Goal: Register for event/course

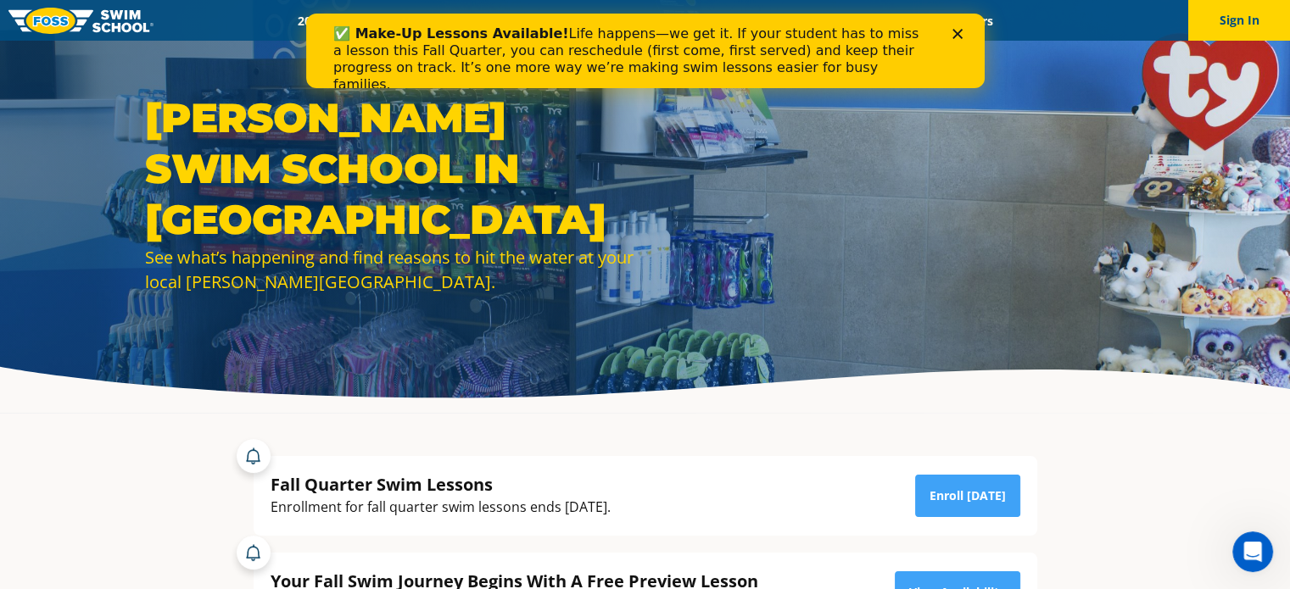
click at [954, 31] on polygon "Close" at bounding box center [957, 34] width 10 height 10
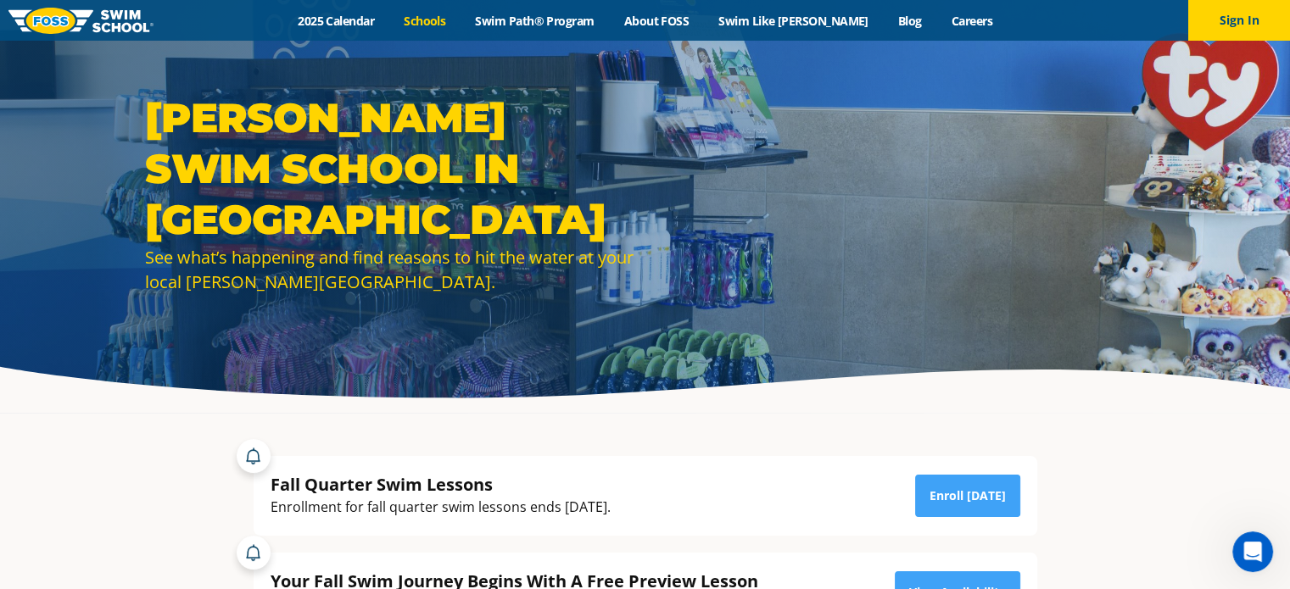
click at [448, 13] on link "Schools" at bounding box center [424, 21] width 71 height 16
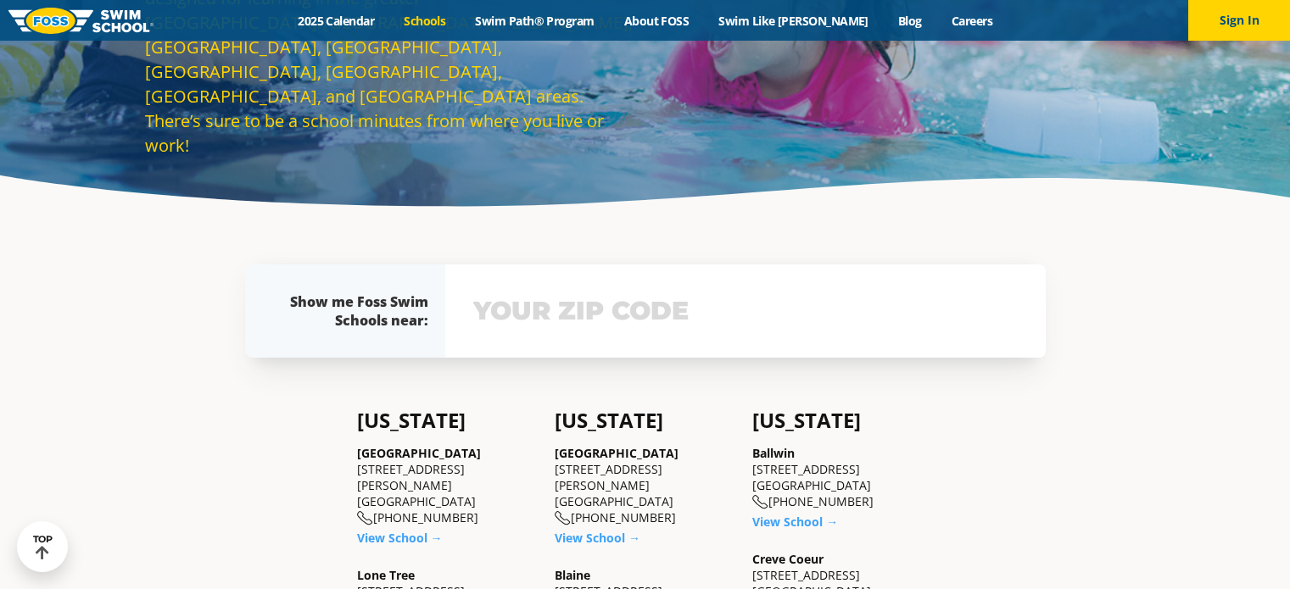
scroll to position [424, 0]
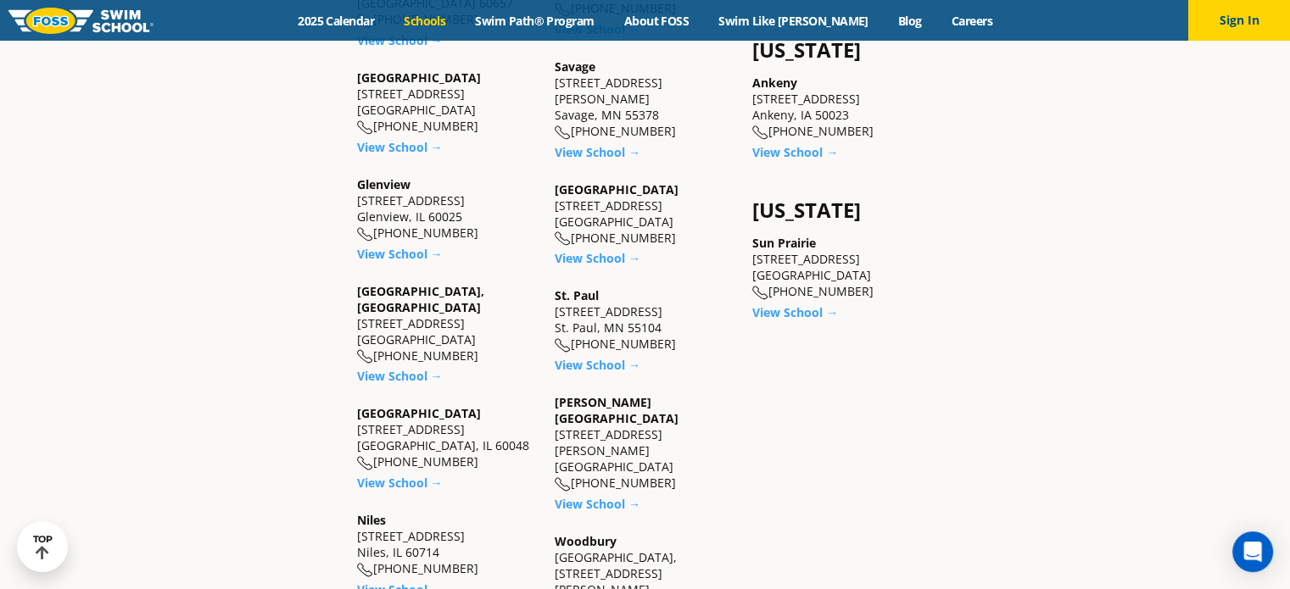
scroll to position [1442, 0]
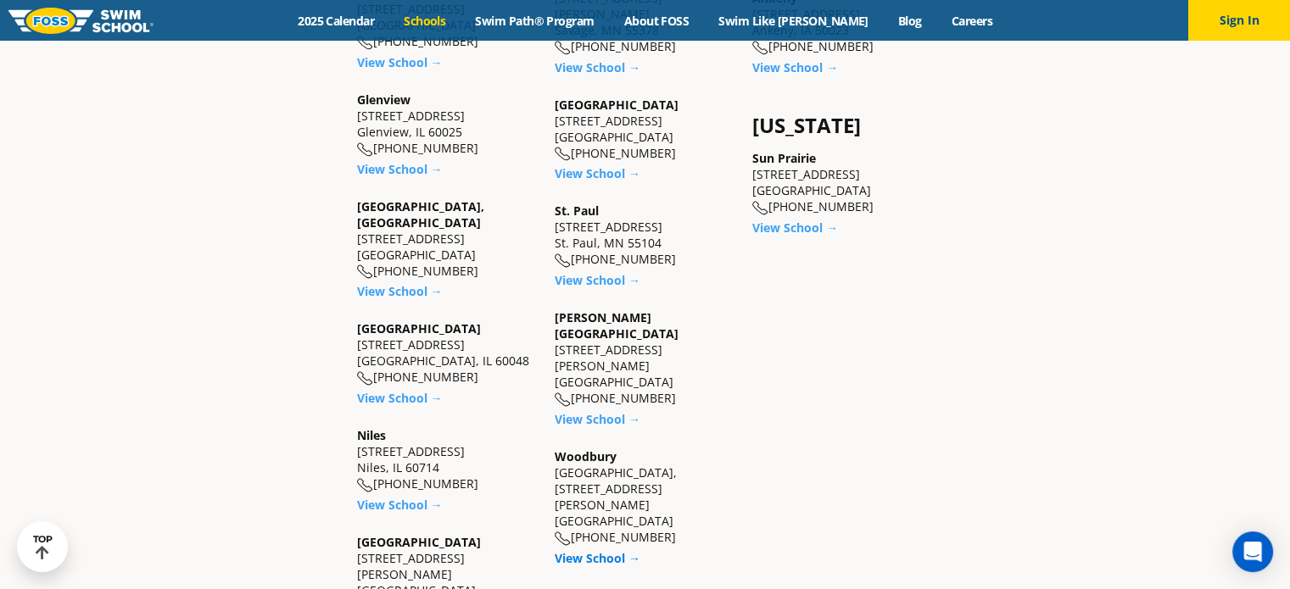
click at [608, 550] on link "View School →" at bounding box center [598, 558] width 86 height 16
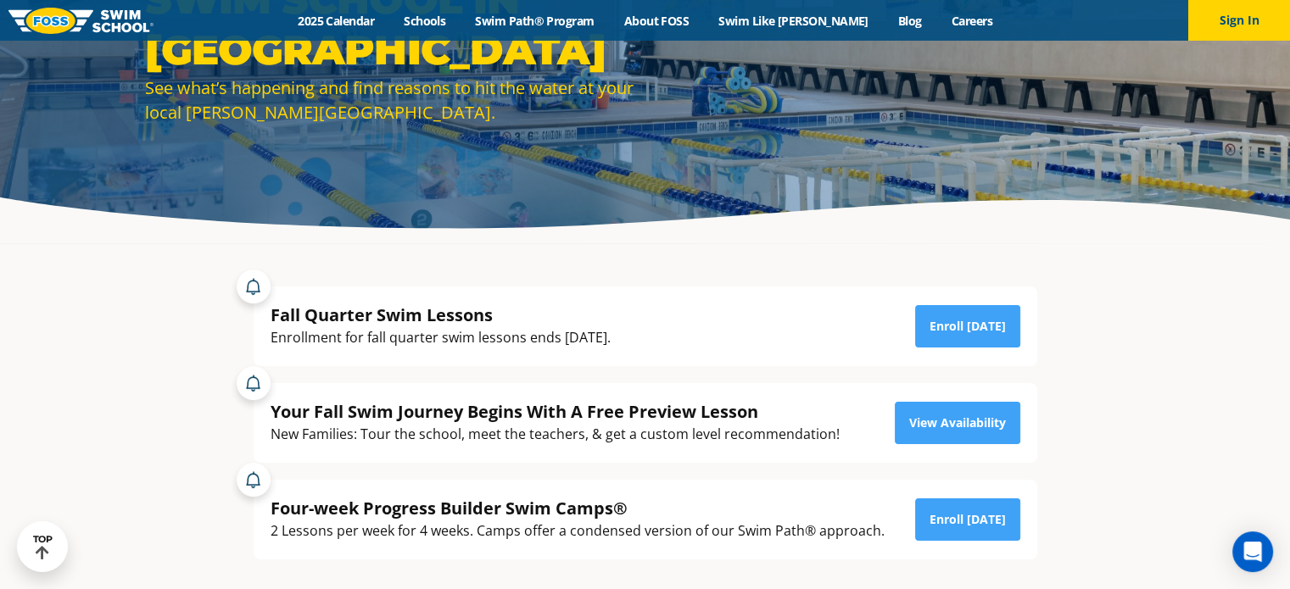
scroll to position [170, 0]
click at [970, 329] on link "Enroll [DATE]" at bounding box center [967, 326] width 105 height 42
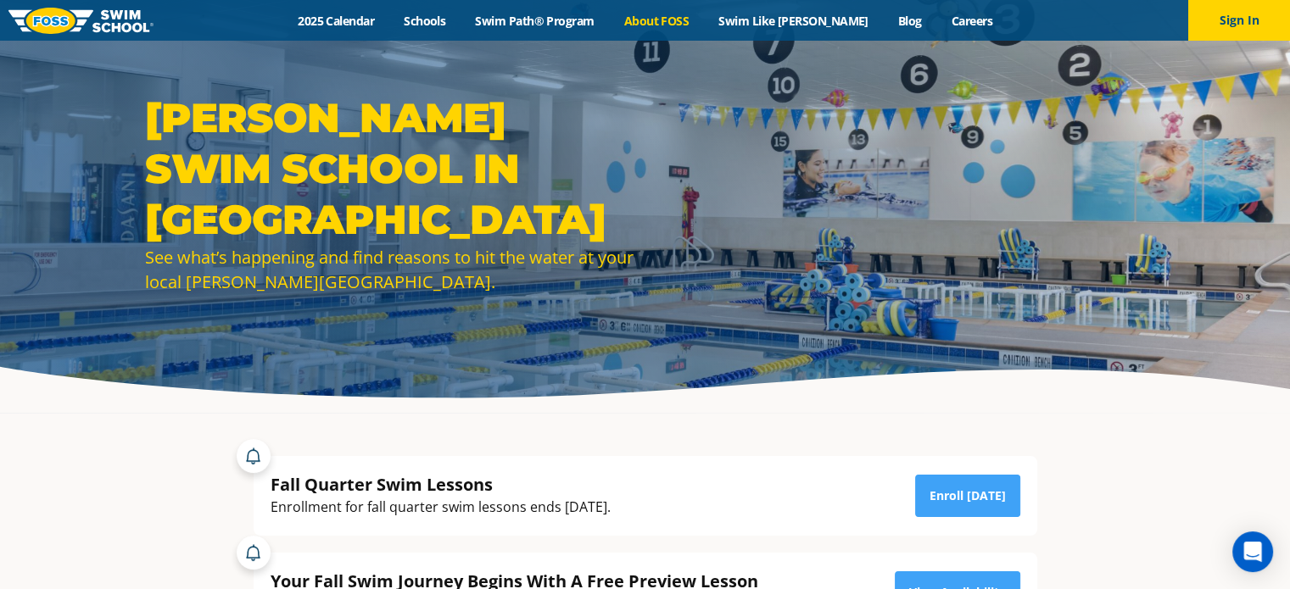
click at [704, 20] on link "About FOSS" at bounding box center [656, 21] width 95 height 16
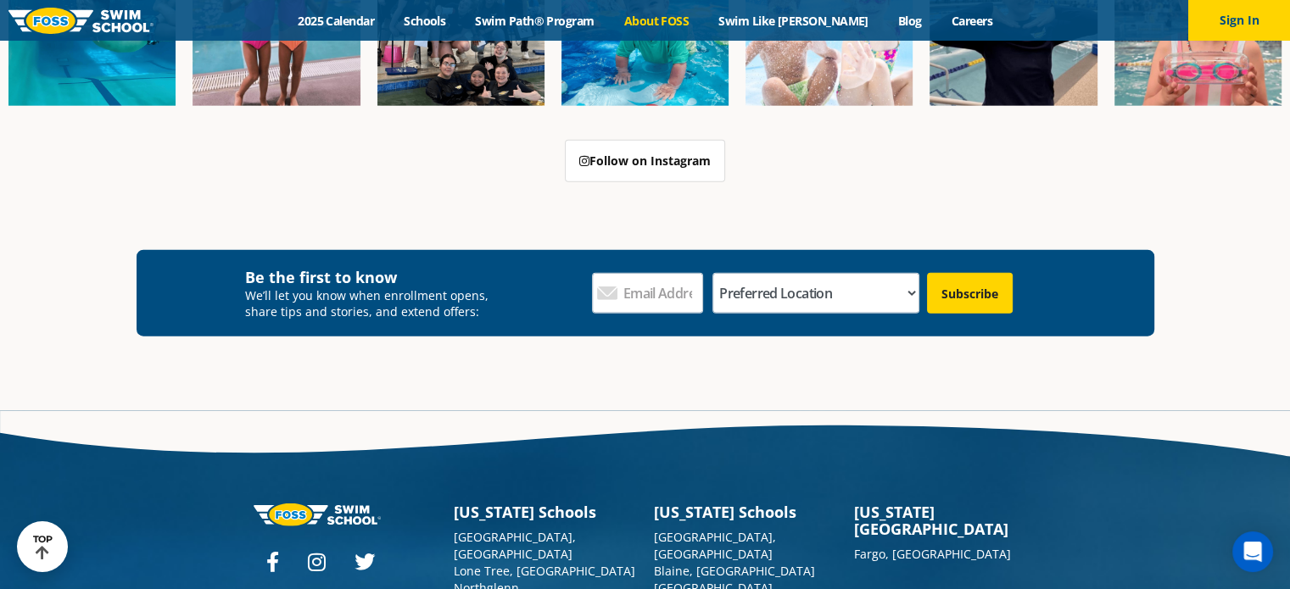
scroll to position [3983, 0]
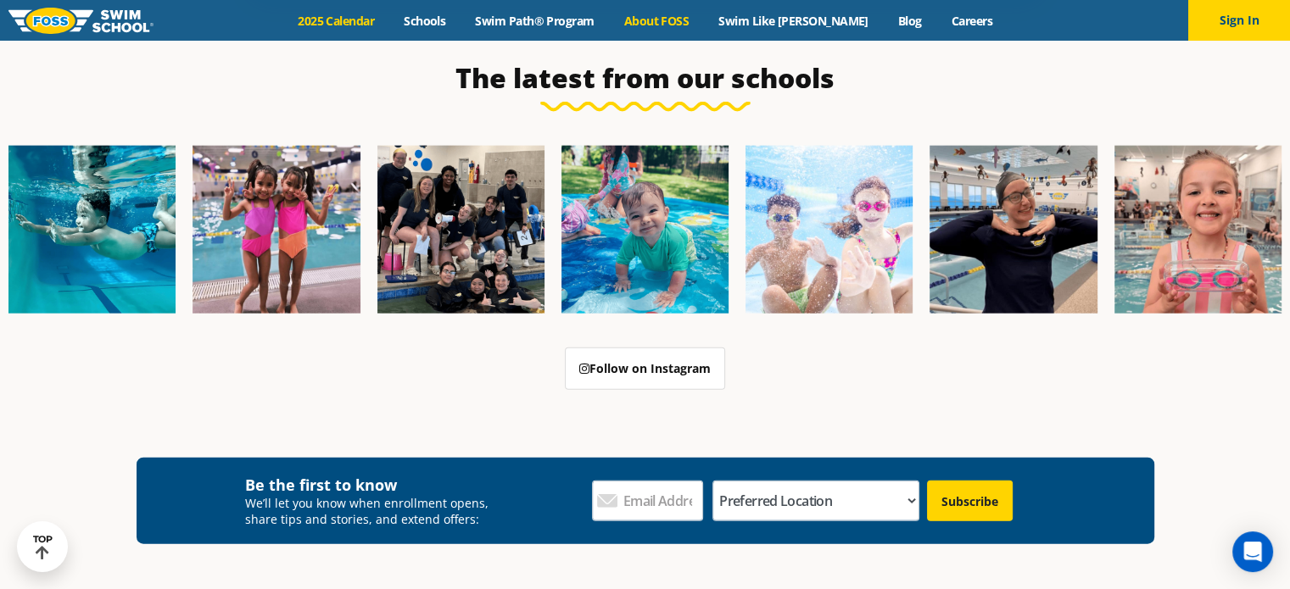
click at [346, 14] on link "2025 Calendar" at bounding box center [336, 21] width 106 height 16
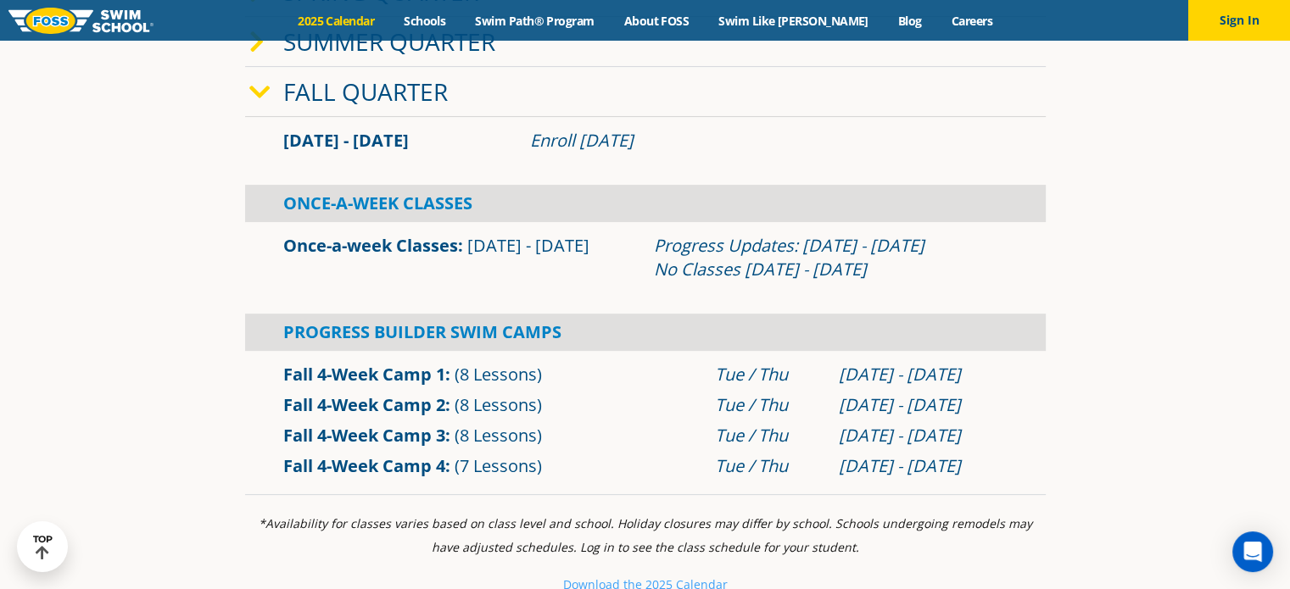
scroll to position [509, 0]
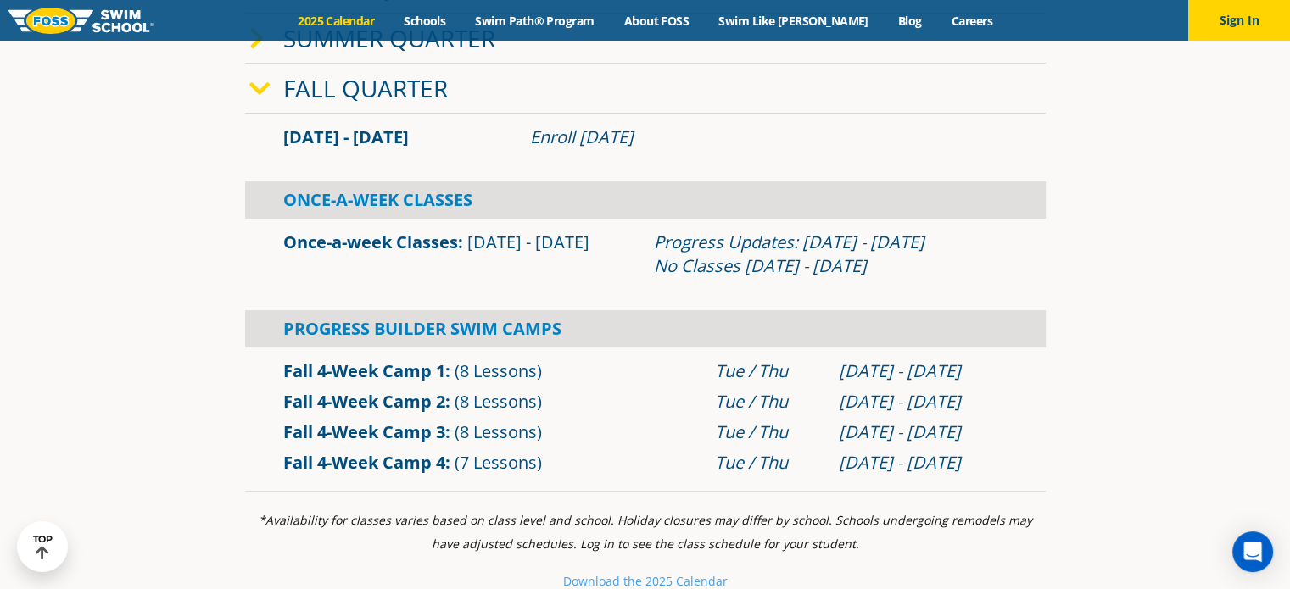
click at [393, 377] on link "Fall 4-Week Camp 1" at bounding box center [364, 371] width 162 height 23
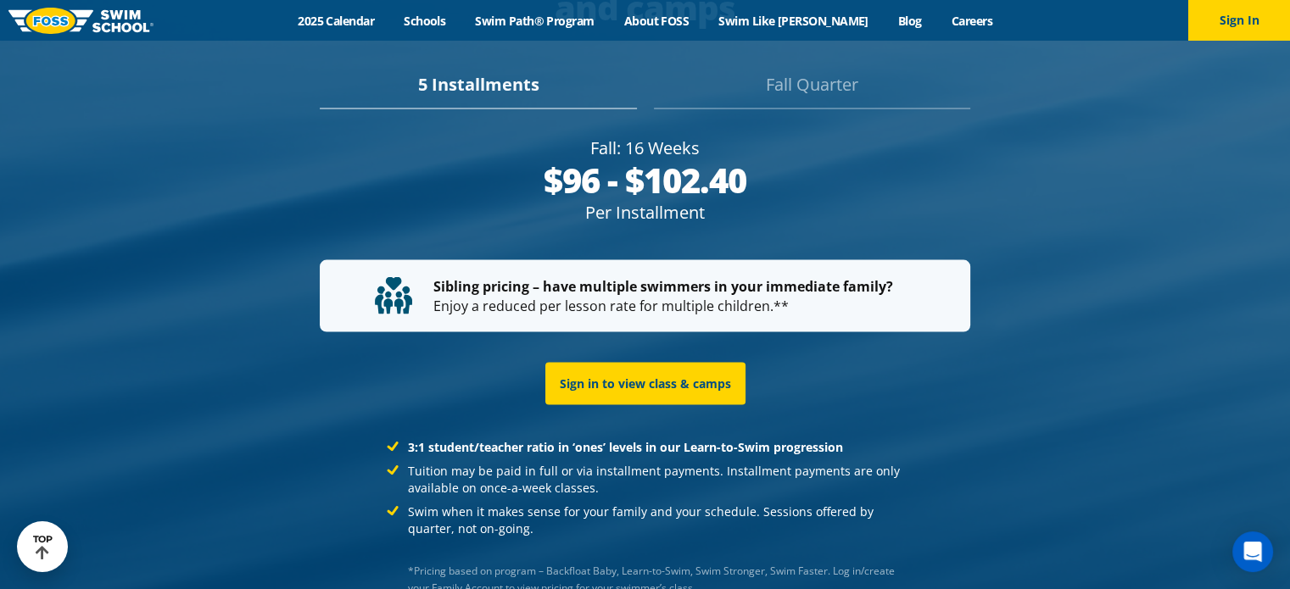
scroll to position [3199, 0]
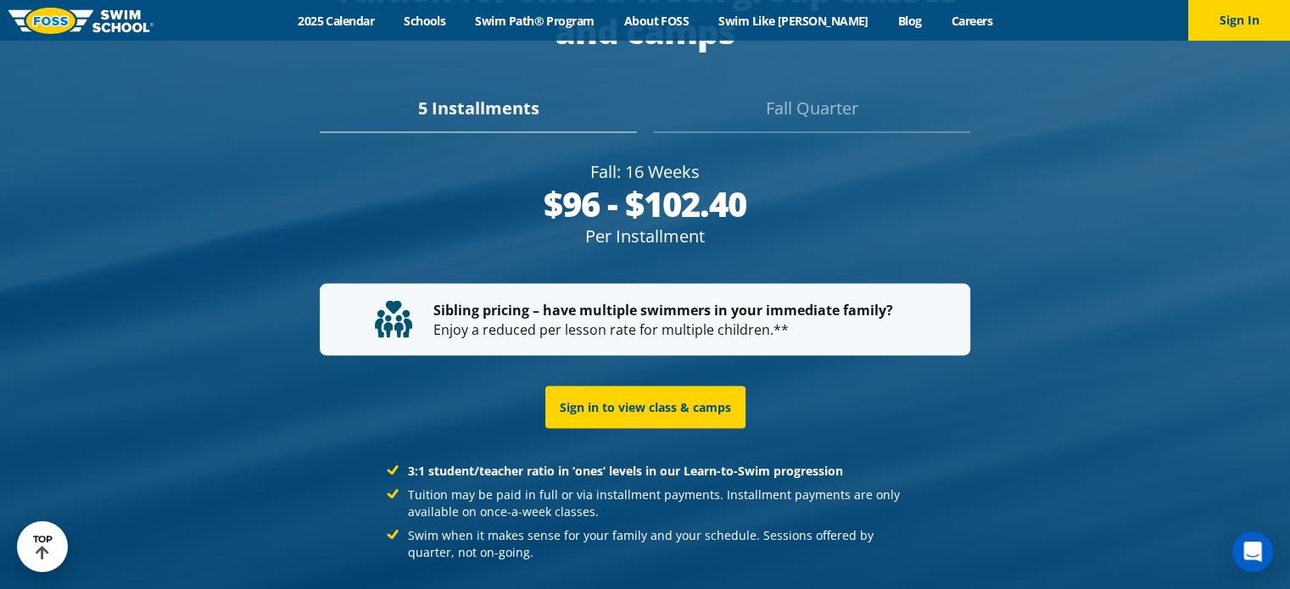
click at [840, 95] on div "Fall Quarter" at bounding box center [812, 113] width 316 height 37
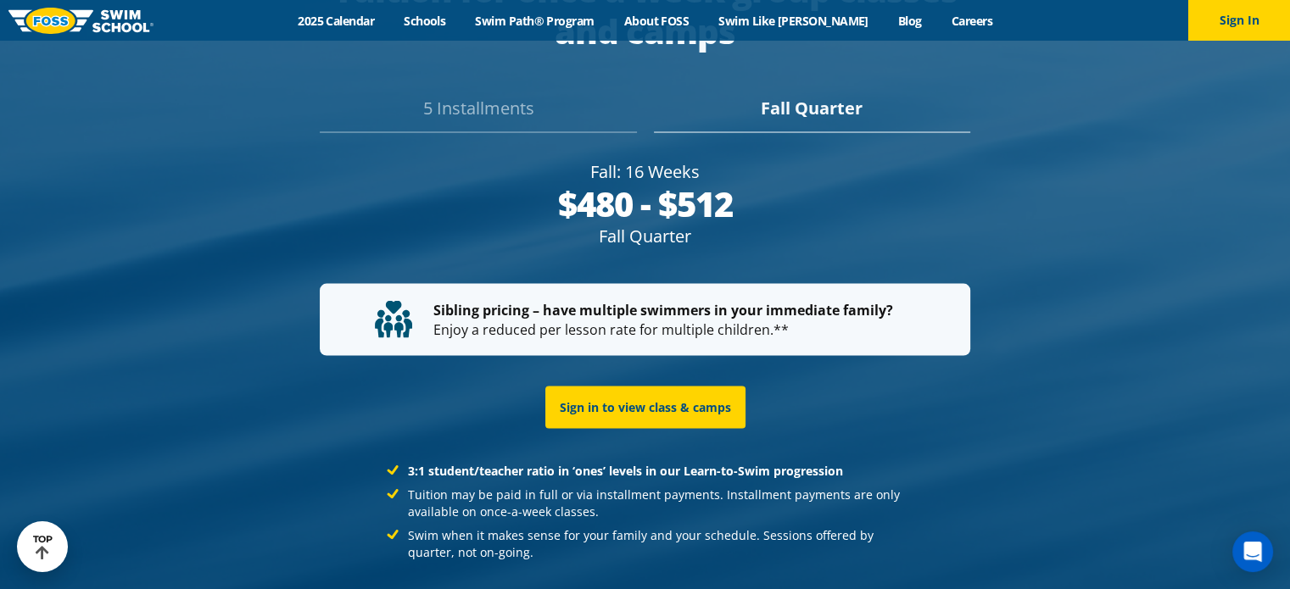
click at [464, 95] on div "5 Installments" at bounding box center [478, 113] width 316 height 37
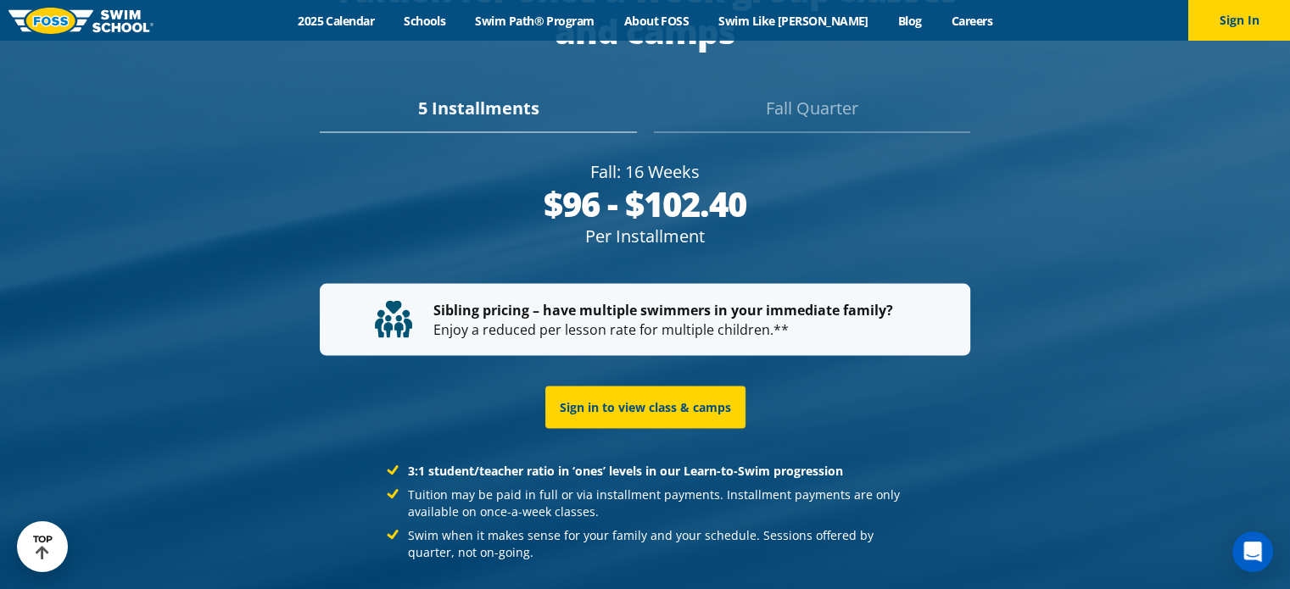
scroll to position [3175, 0]
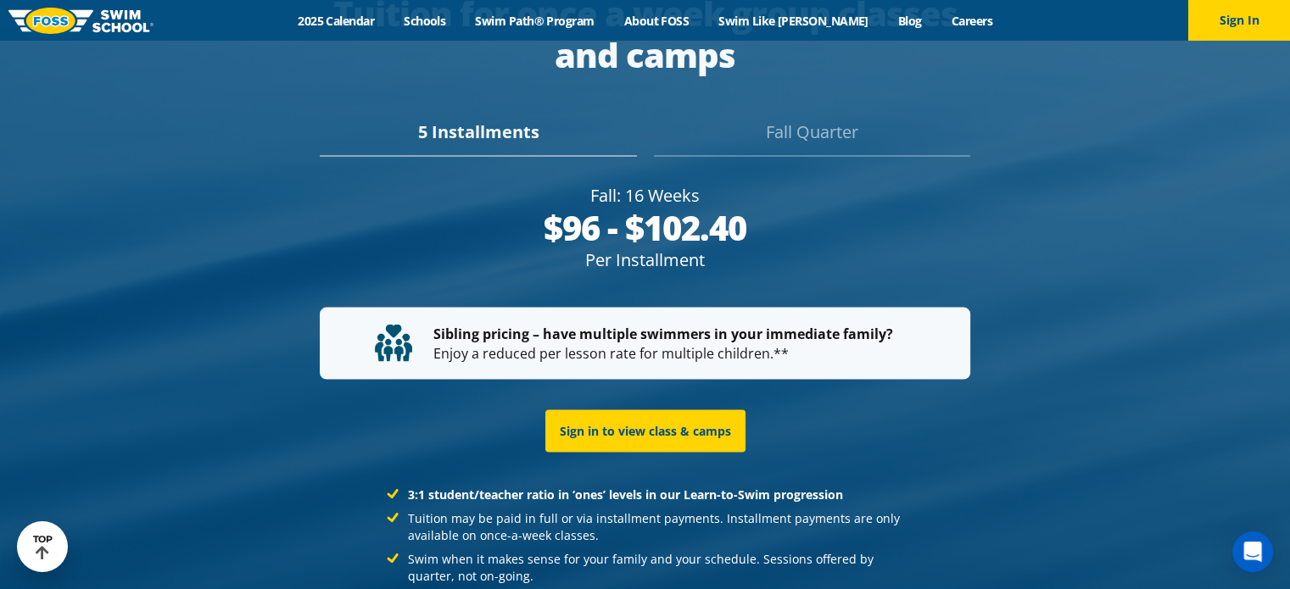
click at [831, 119] on div "Fall Quarter" at bounding box center [812, 137] width 316 height 37
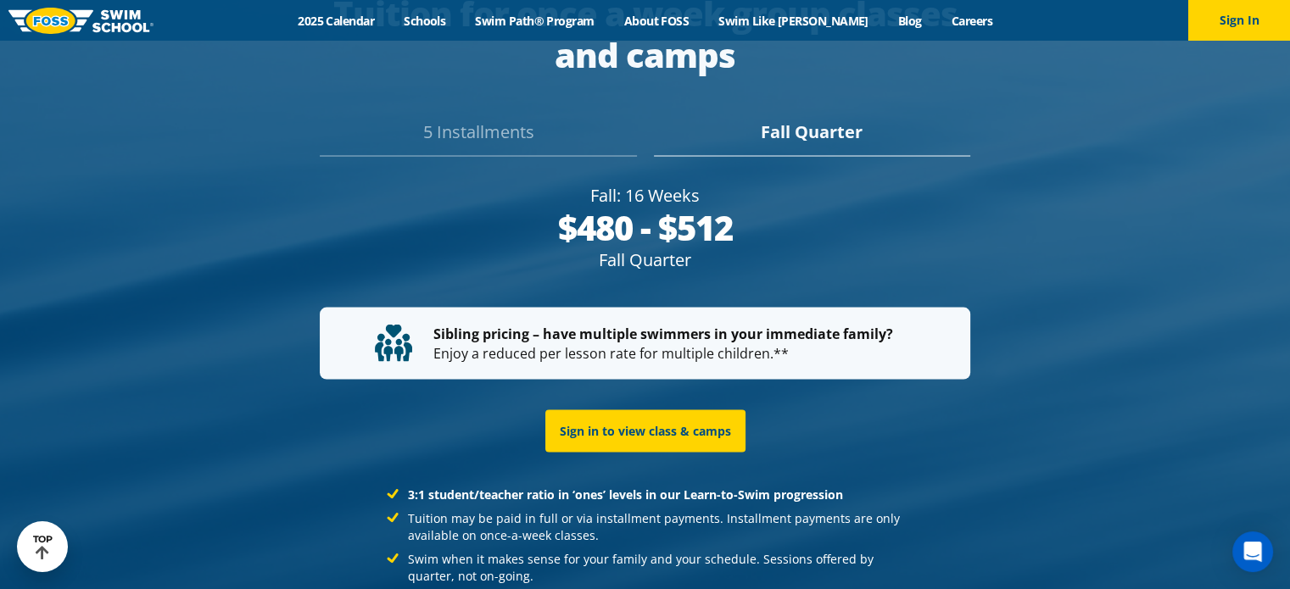
scroll to position [3199, 0]
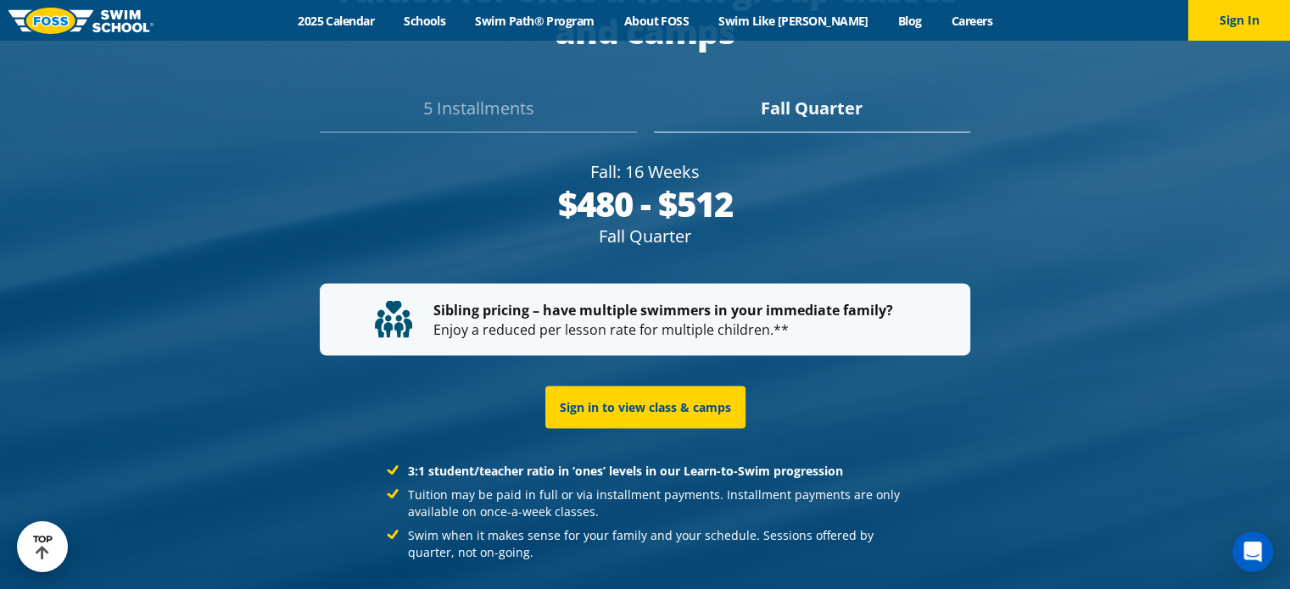
click at [476, 95] on div "5 Installments" at bounding box center [478, 113] width 316 height 37
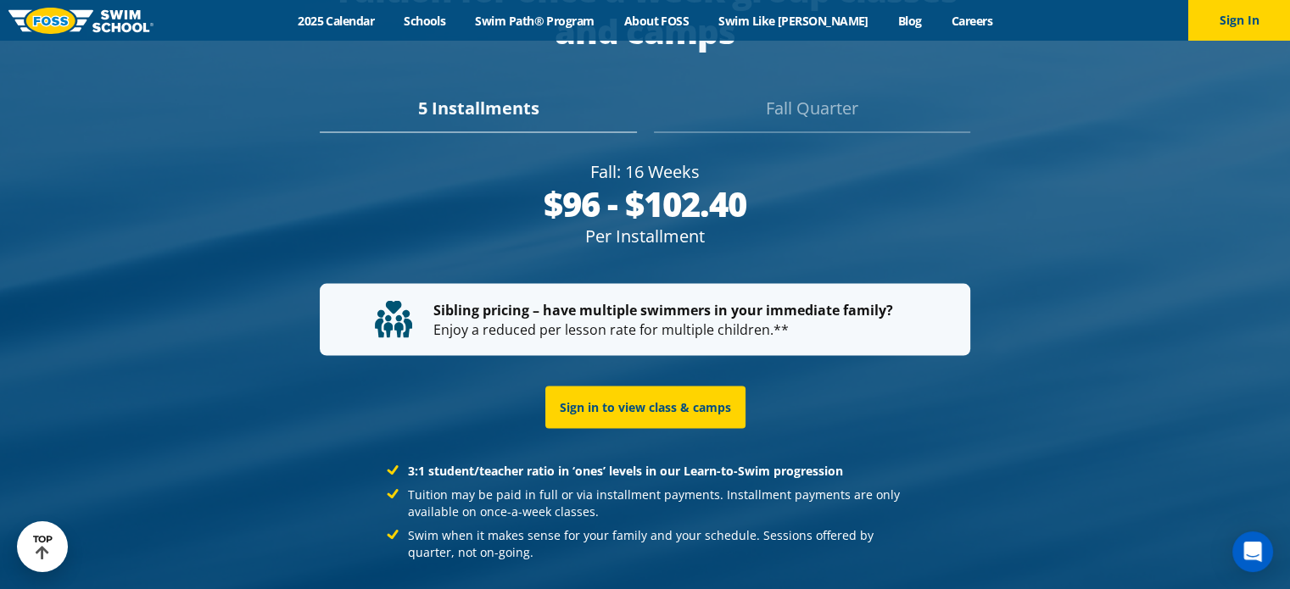
click at [796, 95] on div "Fall Quarter" at bounding box center [812, 113] width 316 height 37
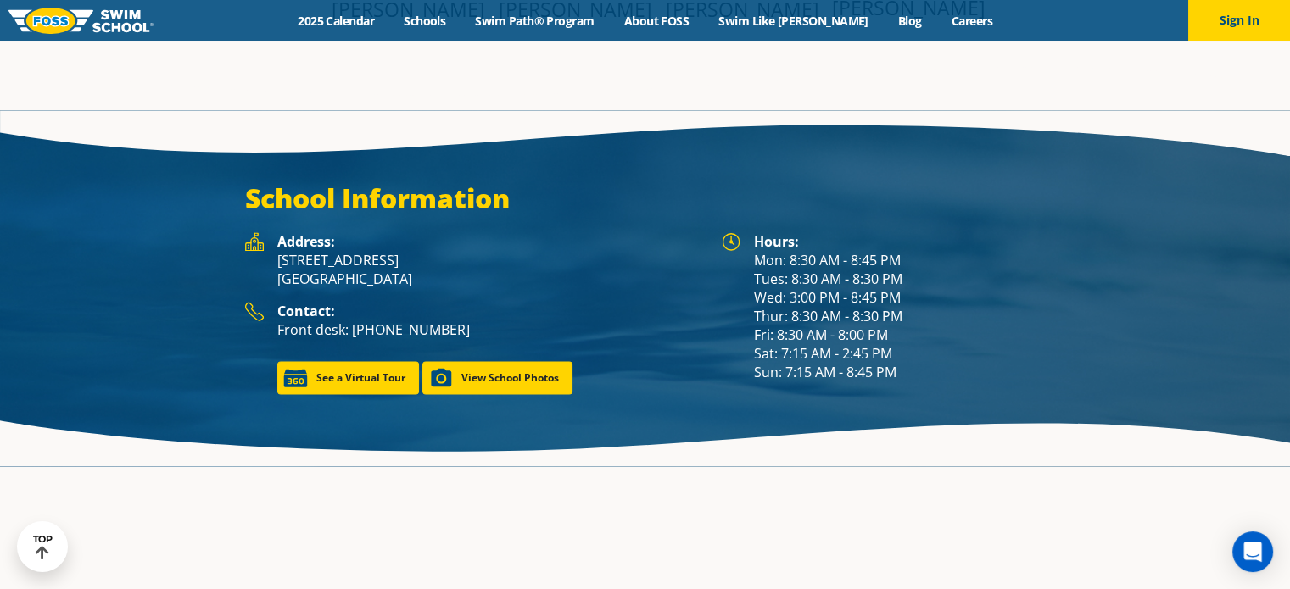
scroll to position [2242, 0]
